Goal: Check status: Check status

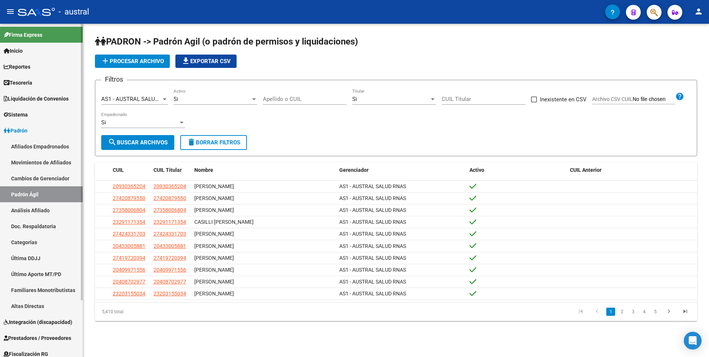
click at [23, 194] on link "Padrón Ágil" at bounding box center [41, 194] width 83 height 16
click at [22, 130] on span "Padrón" at bounding box center [16, 131] width 24 height 8
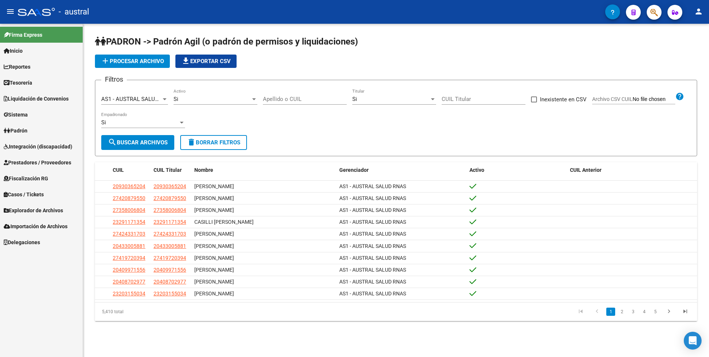
click at [471, 99] on input "CUIL Titular" at bounding box center [484, 99] width 84 height 7
paste input "20-28776536-4"
type input "20-28776536-4"
click at [160, 145] on span "search Buscar Archivos" at bounding box center [138, 142] width 60 height 7
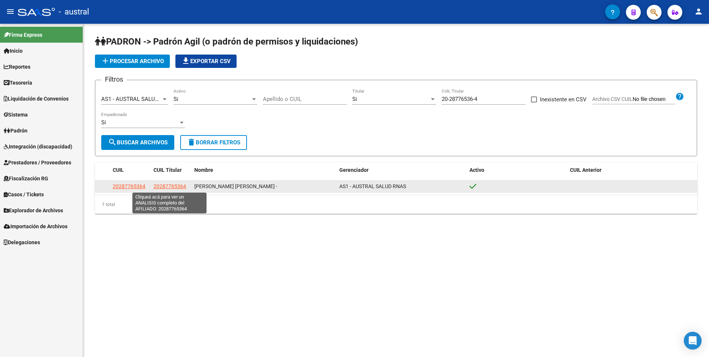
click at [163, 186] on span "20287765364" at bounding box center [170, 186] width 33 height 6
type textarea "20287765364"
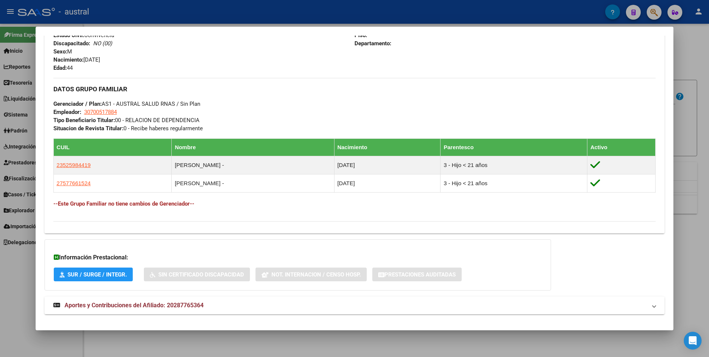
scroll to position [322, 0]
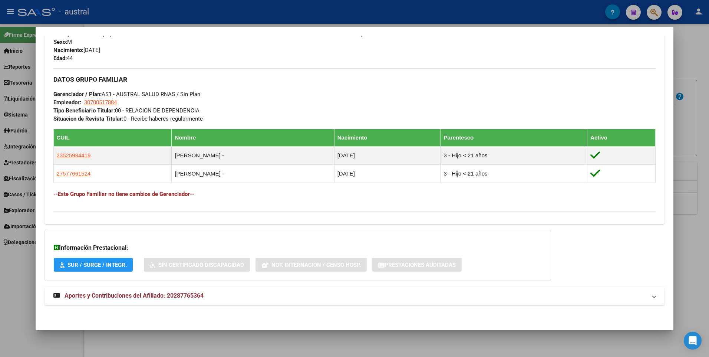
click at [159, 294] on span "Aportes y Contribuciones del Afiliado: 20287765364" at bounding box center [134, 295] width 139 height 7
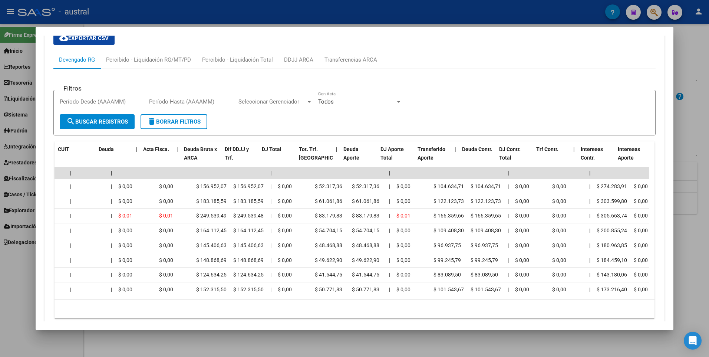
scroll to position [0, 0]
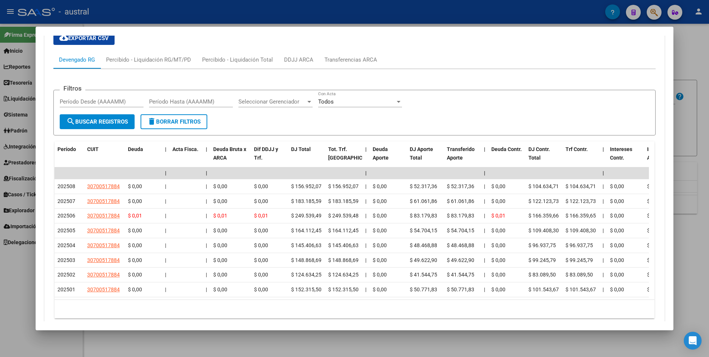
click at [13, 289] on div at bounding box center [354, 178] width 709 height 357
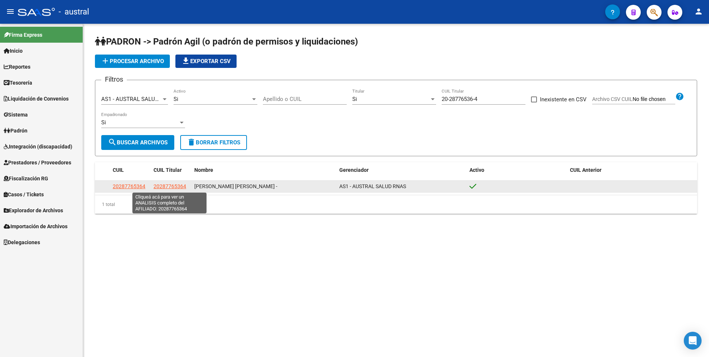
click at [177, 186] on span "20287765364" at bounding box center [170, 186] width 33 height 6
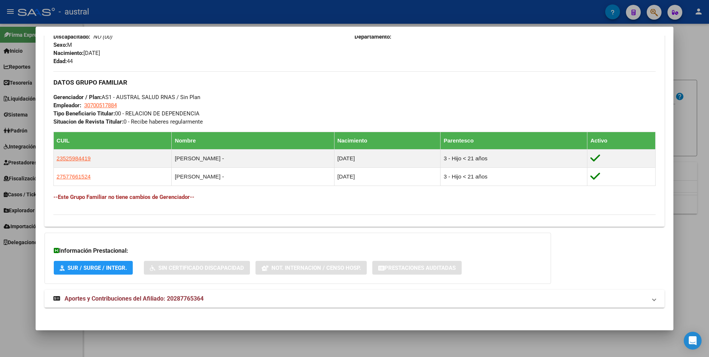
scroll to position [322, 0]
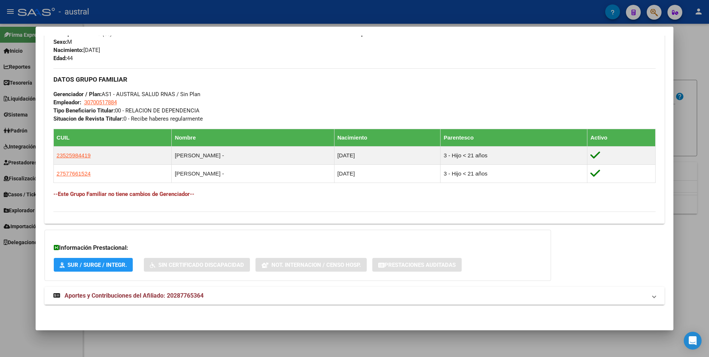
click at [195, 295] on span "Aportes y Contribuciones del Afiliado: 20287765364" at bounding box center [134, 295] width 139 height 7
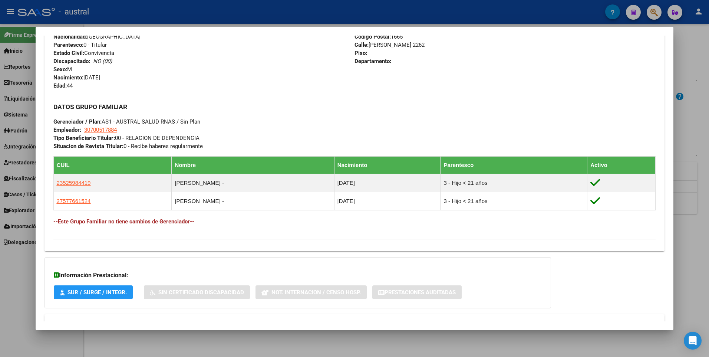
scroll to position [297, 0]
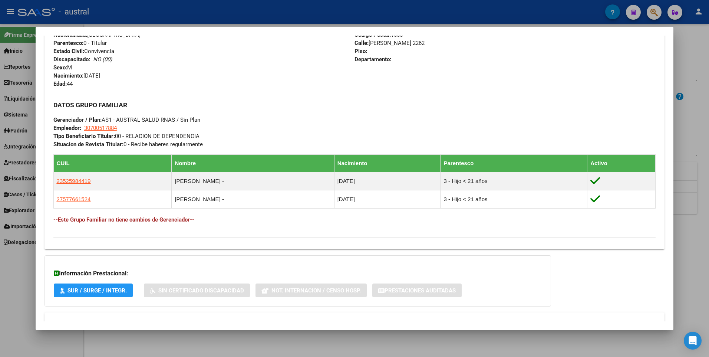
click at [12, 277] on div at bounding box center [354, 178] width 709 height 357
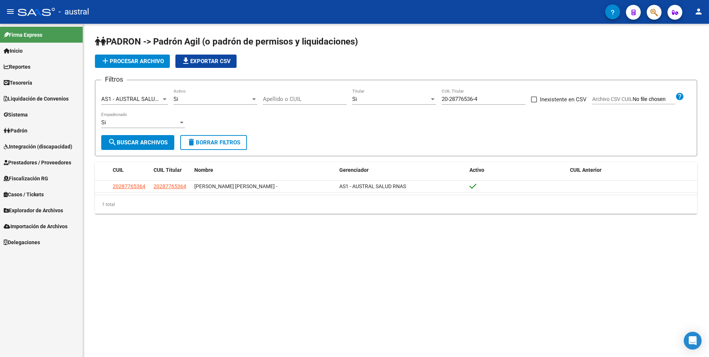
click at [480, 98] on input "20-28776536-4" at bounding box center [484, 99] width 84 height 7
drag, startPoint x: 482, startPoint y: 98, endPoint x: 436, endPoint y: 99, distance: 46.0
click at [436, 99] on div "Filtros AS1 - AUSTRAL SALUD RNAS Seleccionar Gerenciador Si Activo Apellido o C…" at bounding box center [396, 110] width 590 height 49
paste input "7-29435568-0"
type input "27-29435568-0"
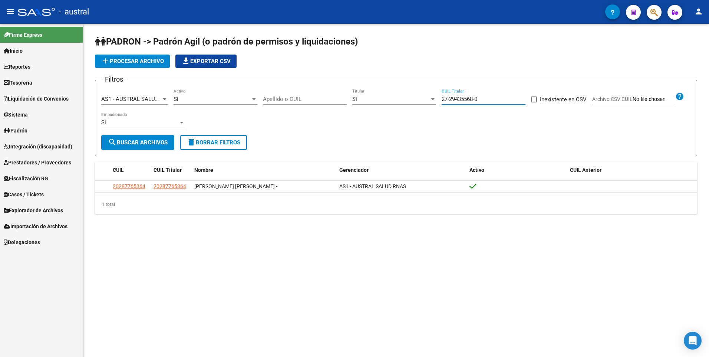
click at [144, 143] on span "search Buscar Archivos" at bounding box center [138, 142] width 60 height 7
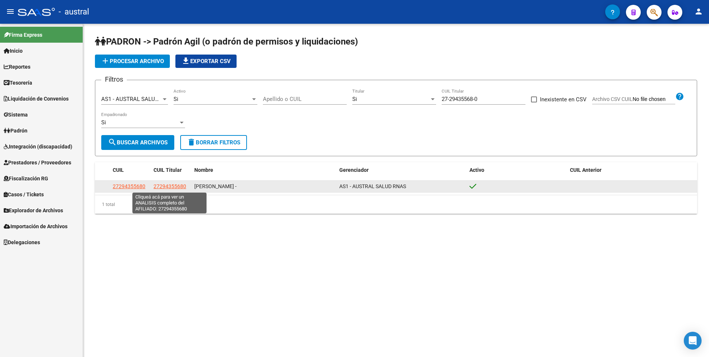
click at [161, 188] on span "27294355680" at bounding box center [170, 186] width 33 height 6
type textarea "27294355680"
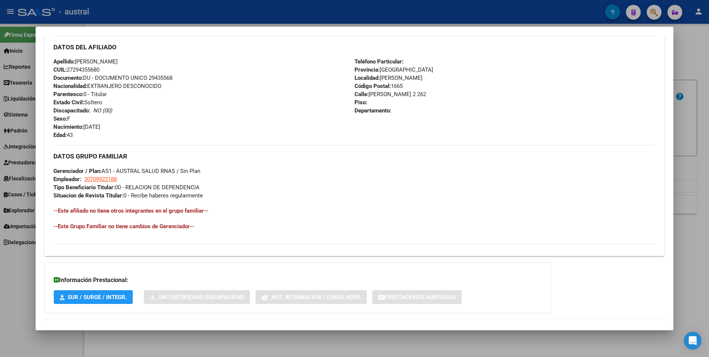
scroll to position [278, 0]
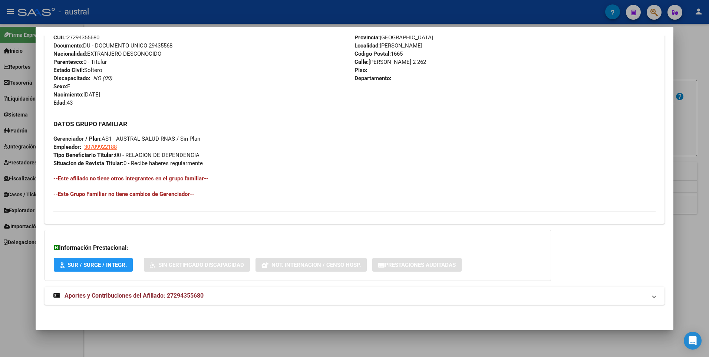
click at [145, 297] on span "Aportes y Contribuciones del Afiliado: 27294355680" at bounding box center [134, 295] width 139 height 7
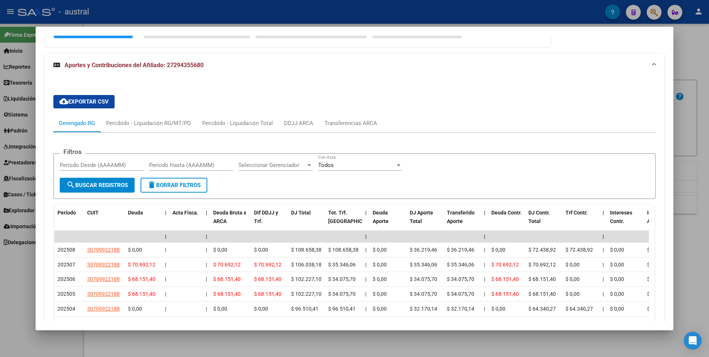
scroll to position [538, 0]
